Goal: Transaction & Acquisition: Purchase product/service

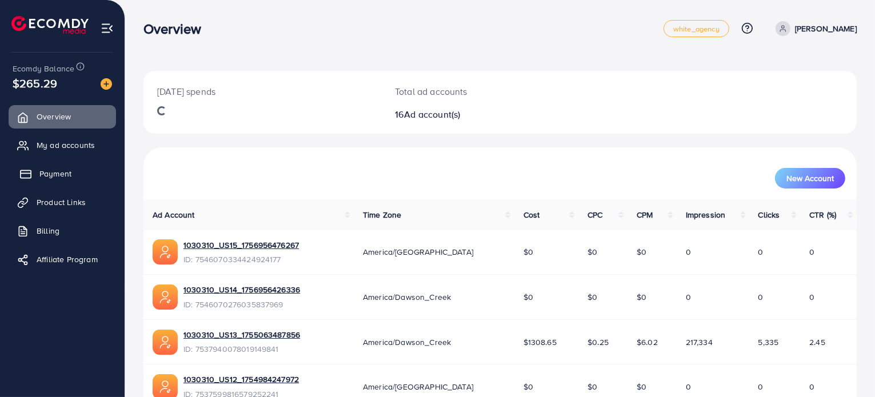
click at [53, 173] on span "Payment" at bounding box center [55, 173] width 32 height 11
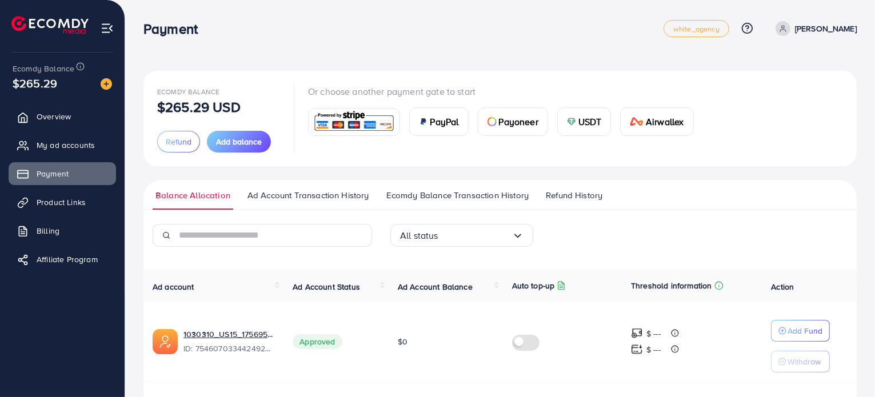
click at [520, 127] on span "Payoneer" at bounding box center [518, 122] width 39 height 14
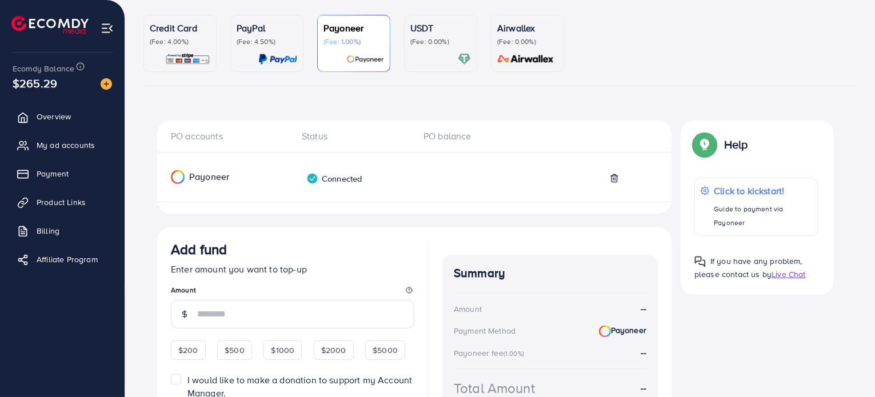
scroll to position [191, 0]
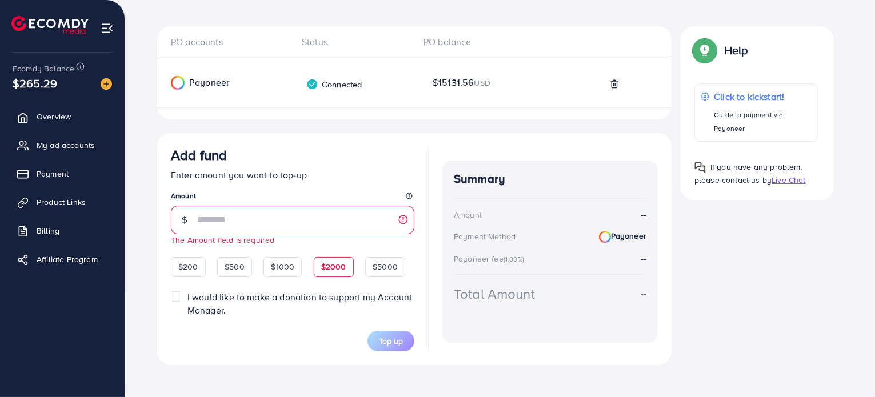
click at [323, 251] on span "Add fund Enter amount you want to top-up Amount The Amount field is required $2…" at bounding box center [292, 249] width 243 height 205
click at [333, 264] on span "$2000" at bounding box center [333, 266] width 25 height 11
type input "****"
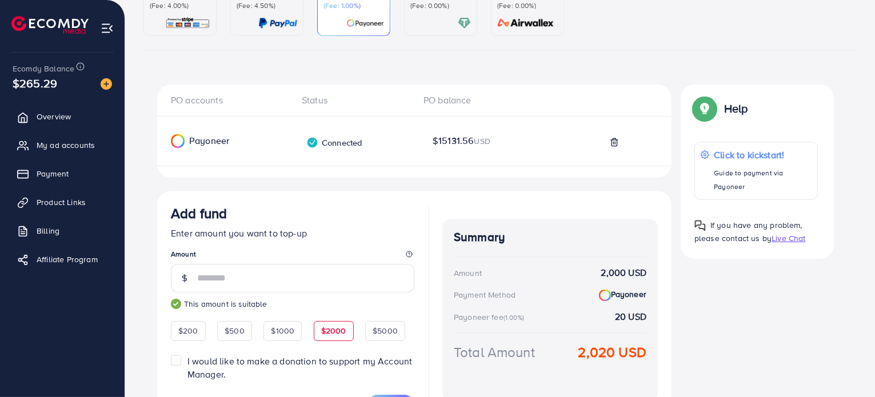
scroll to position [19, 0]
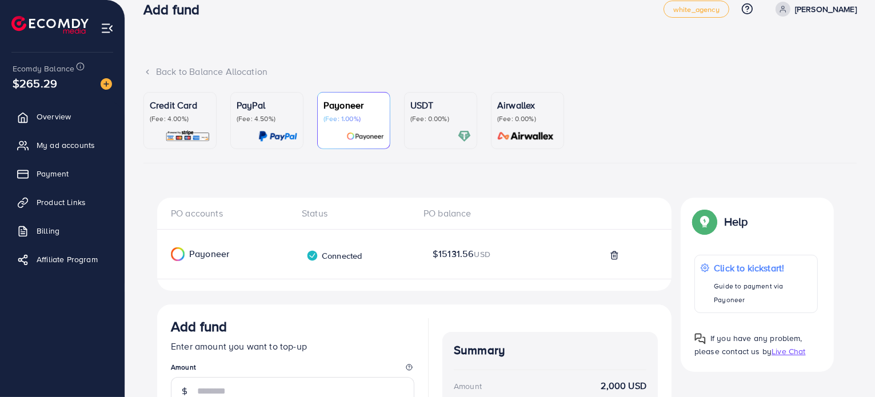
click at [441, 128] on div "USDT (Fee: 0.00%)" at bounding box center [440, 120] width 61 height 45
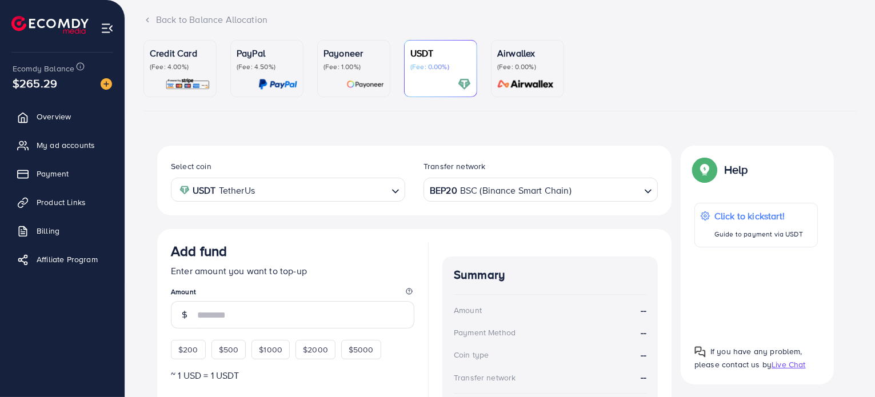
scroll to position [134, 0]
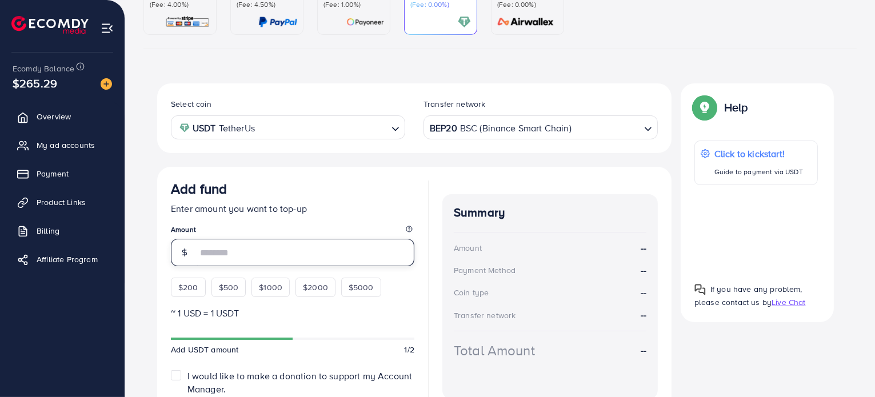
click at [292, 259] on input "number" at bounding box center [305, 252] width 217 height 27
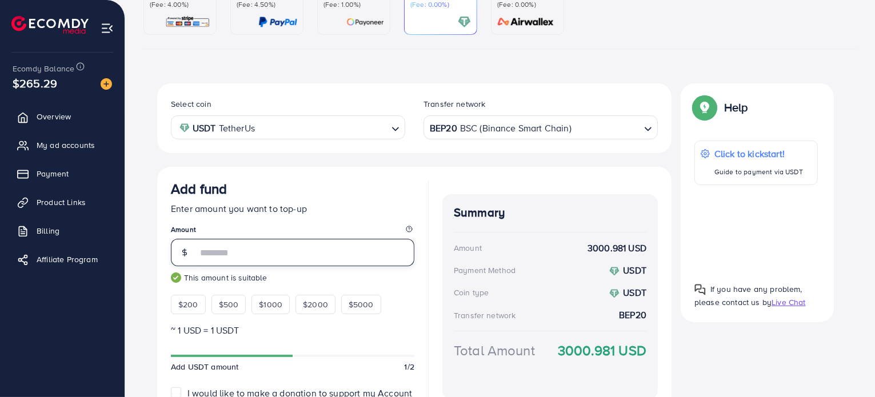
scroll to position [238, 0]
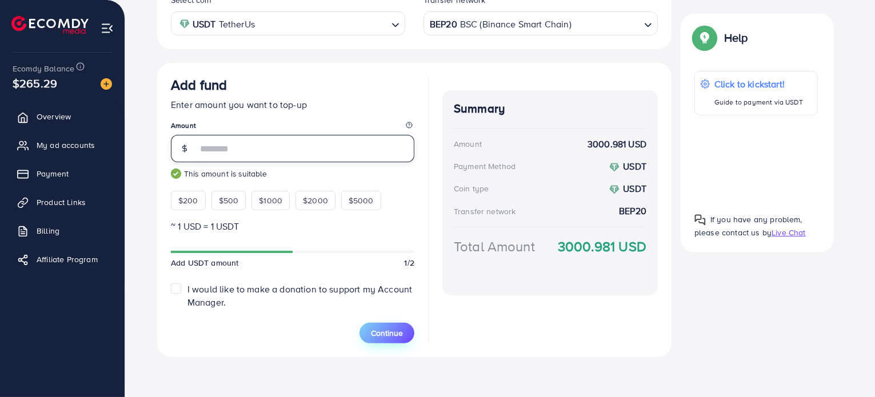
type input "****"
click at [396, 333] on span "Continue" at bounding box center [387, 332] width 32 height 11
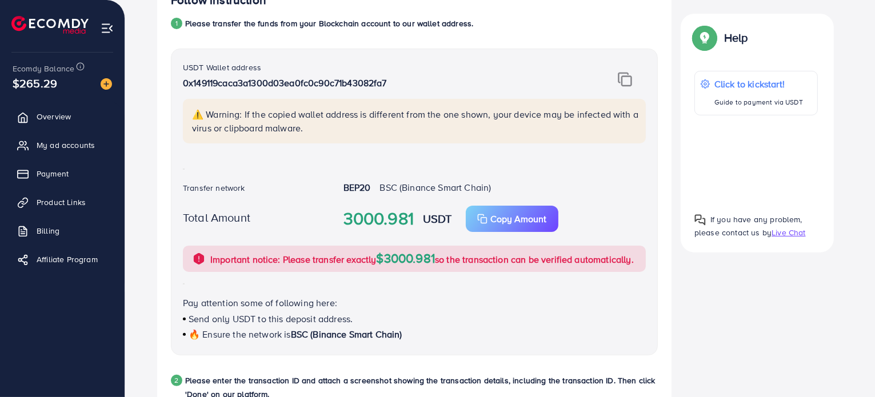
click at [626, 81] on img at bounding box center [625, 79] width 14 height 15
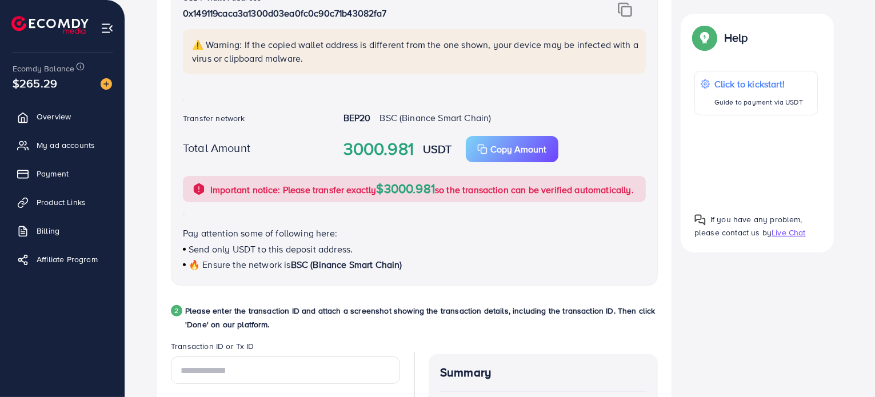
scroll to position [523, 0]
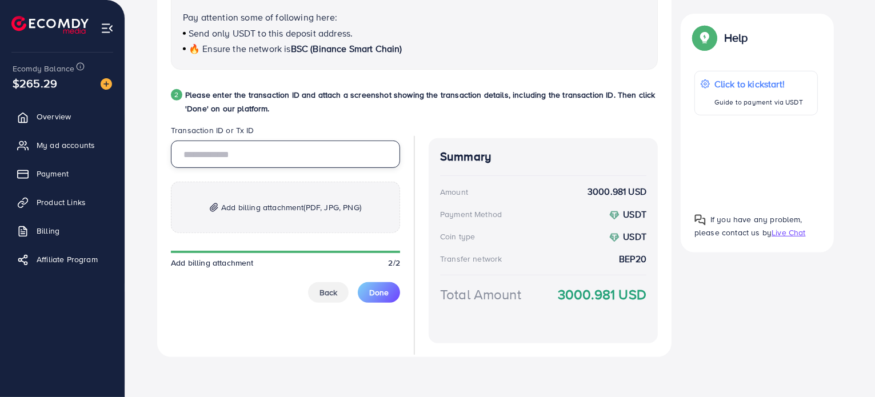
click at [288, 164] on input "text" at bounding box center [285, 154] width 229 height 27
paste input "**********"
type input "**********"
click at [294, 213] on p "Add billing attachment (PDF, JPG, PNG)" at bounding box center [285, 207] width 229 height 51
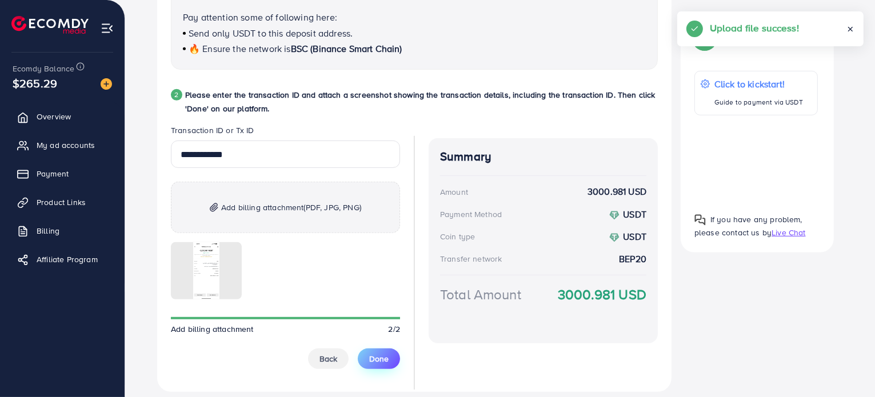
click at [381, 364] on span "Done" at bounding box center [378, 358] width 19 height 11
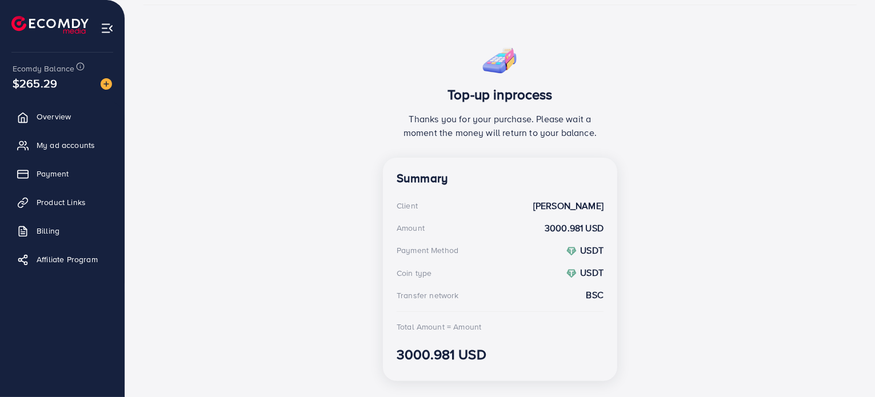
scroll to position [202, 0]
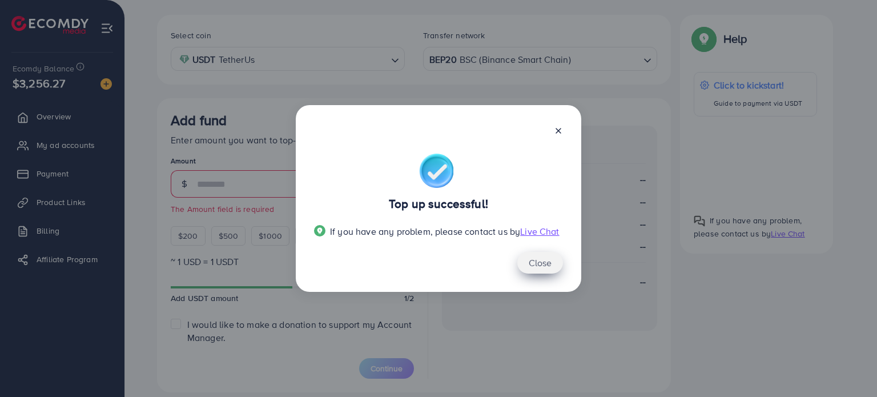
click at [548, 268] on button "Close" at bounding box center [541, 263] width 46 height 22
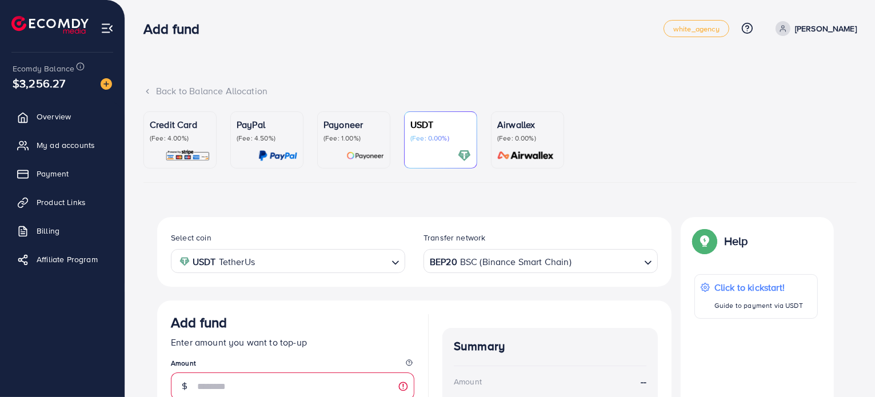
scroll to position [0, 0]
